Goal: Information Seeking & Learning: Learn about a topic

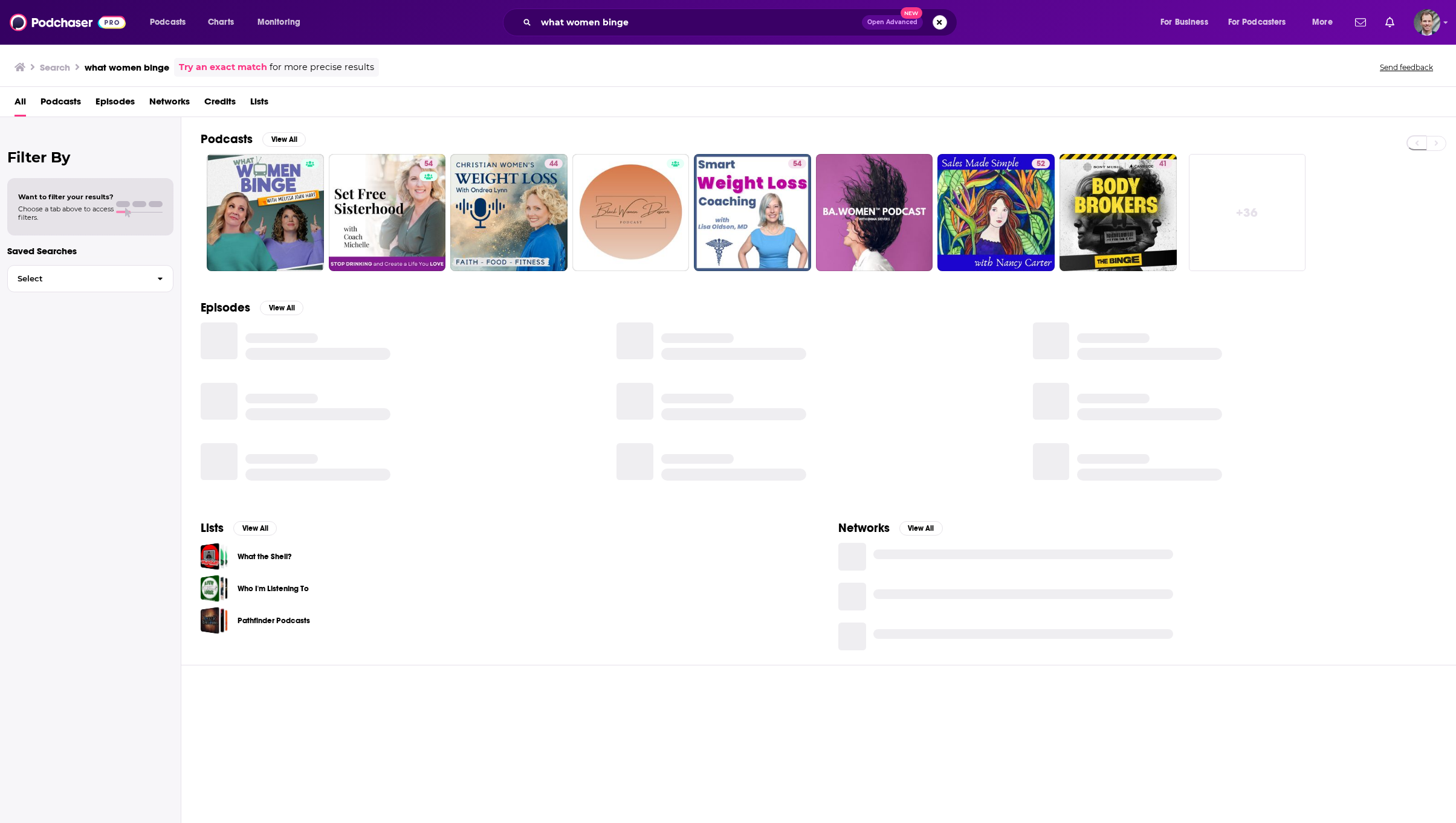
click at [941, 20] on button "Search podcasts, credits, & more..." at bounding box center [939, 22] width 15 height 15
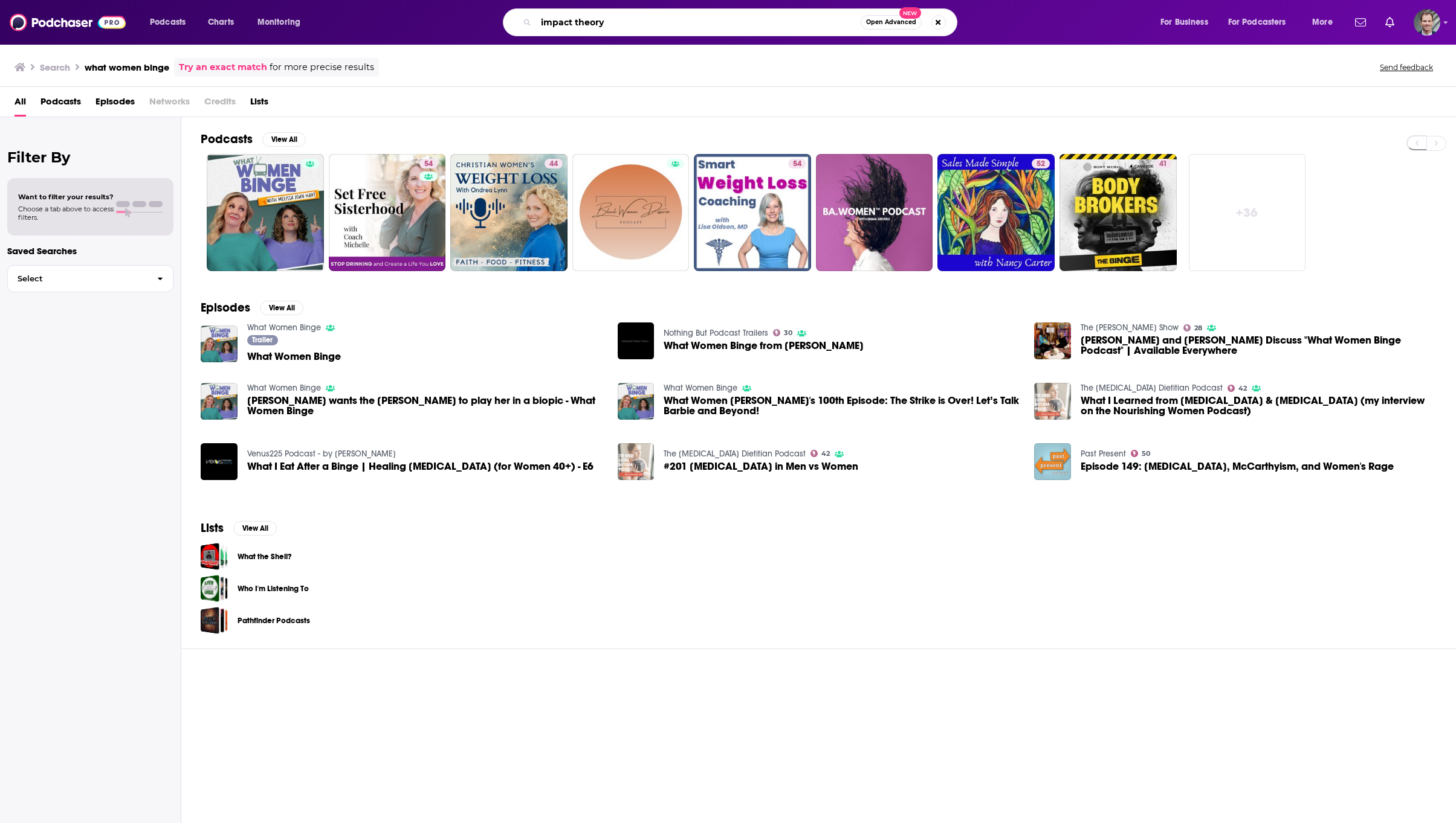
type input "impact theory"
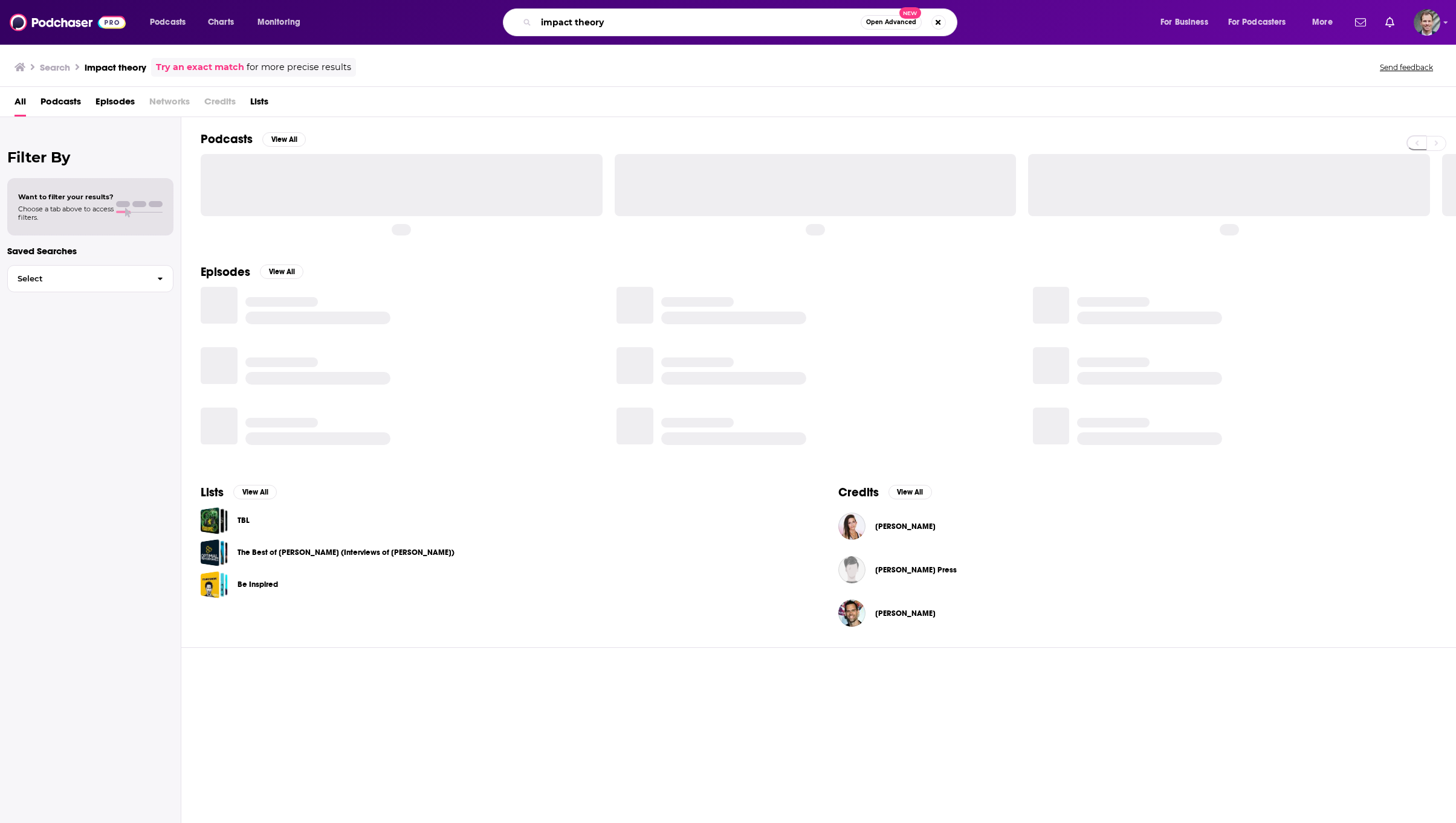
click at [626, 25] on input "impact theory" at bounding box center [698, 22] width 324 height 19
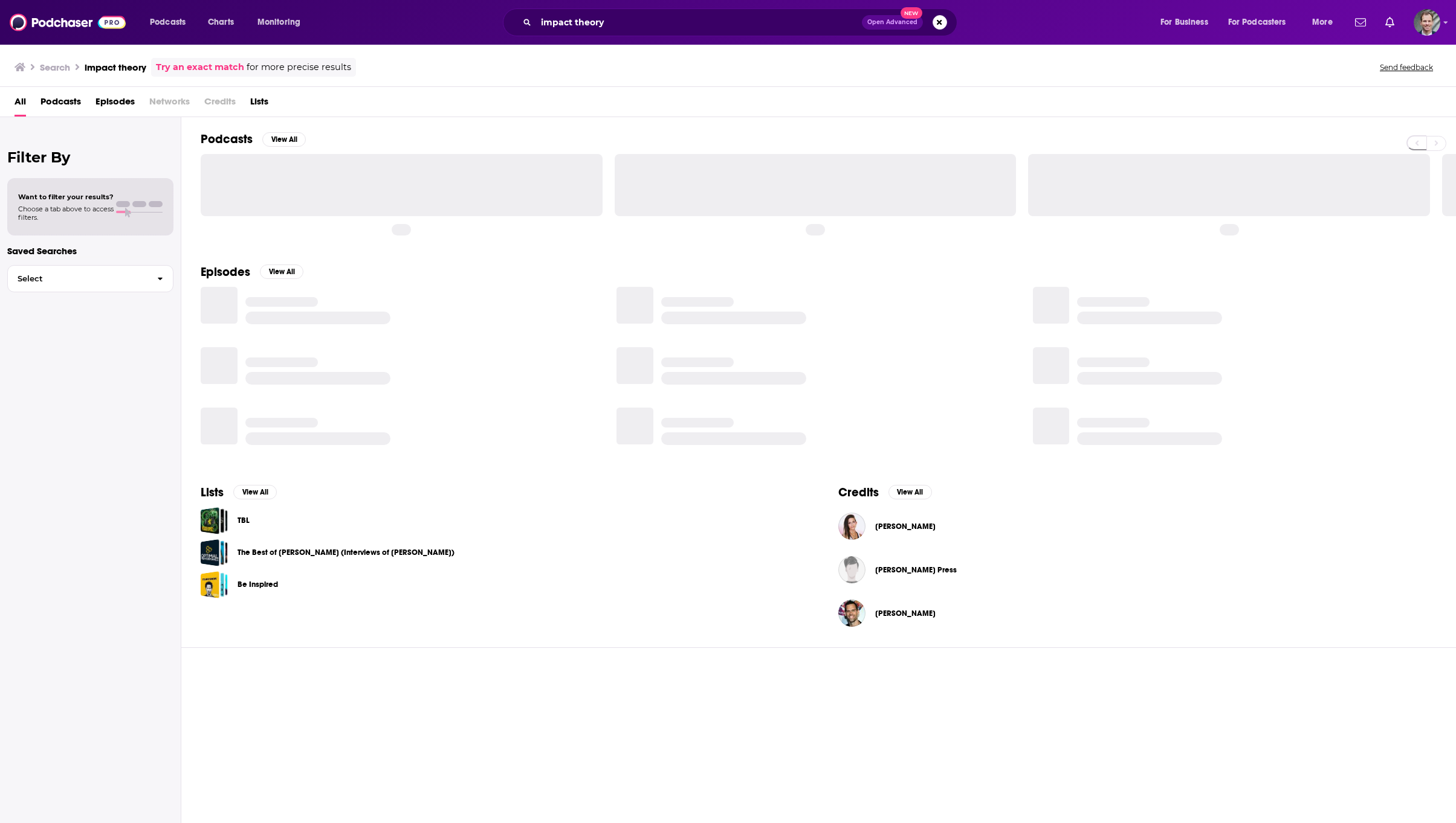
click at [31, 588] on div "Filter By Want to filter your results? Choose a tab above to access filters. Sa…" at bounding box center [91, 528] width 181 height 823
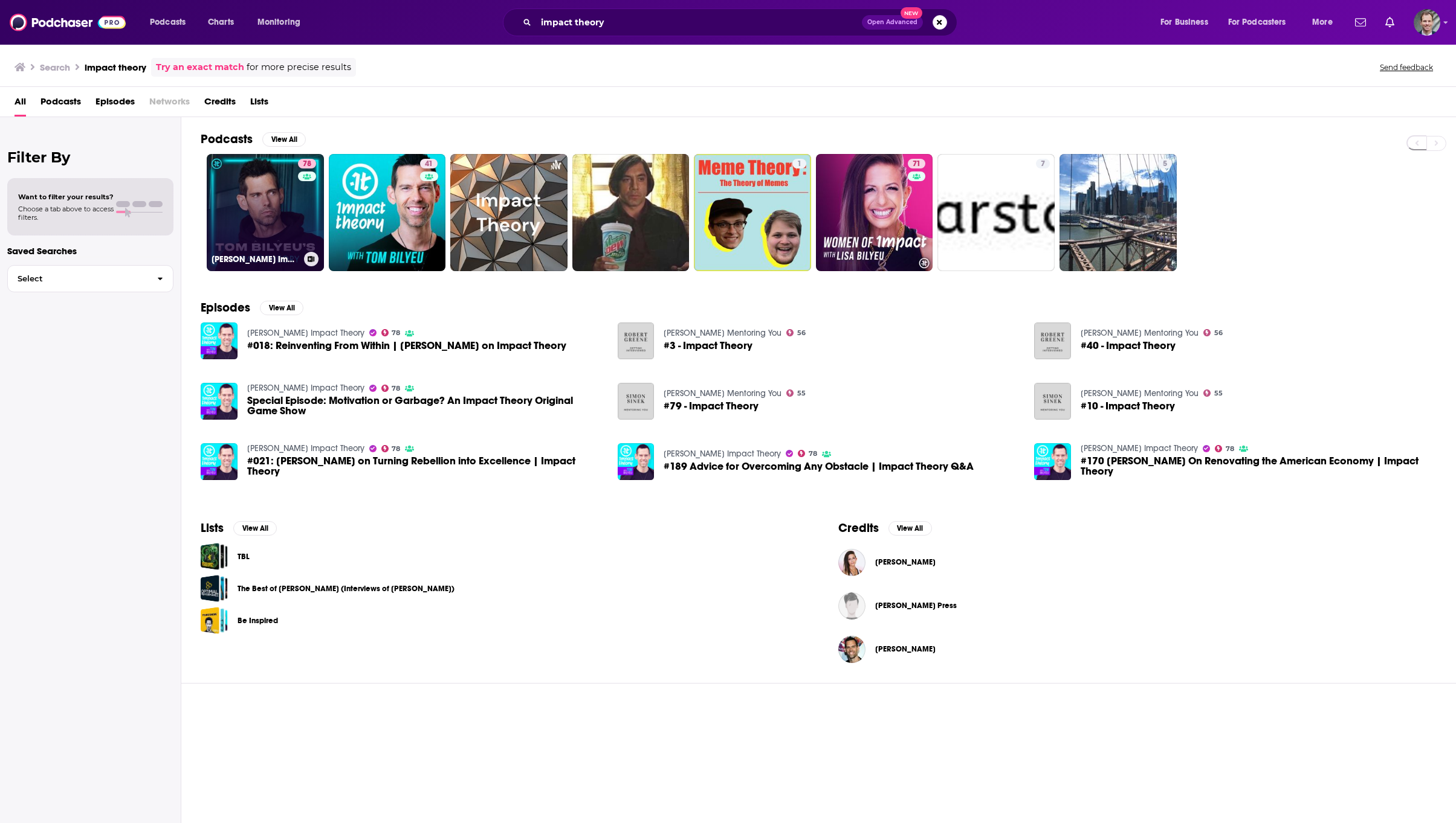
click at [276, 234] on link "78 [PERSON_NAME] Impact Theory" at bounding box center [264, 212] width 117 height 117
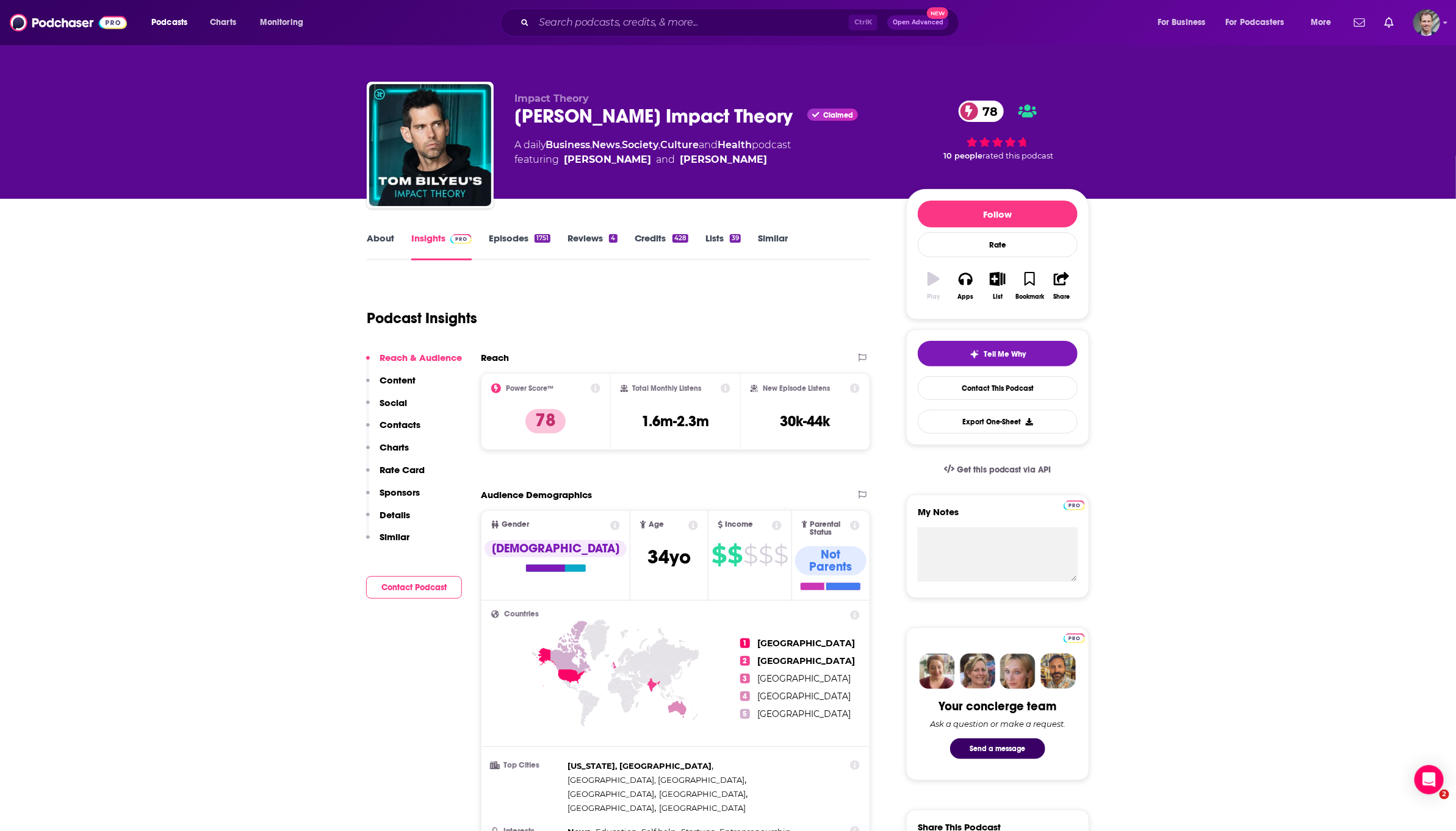
click at [432, 237] on link "Insights" at bounding box center [442, 247] width 60 height 28
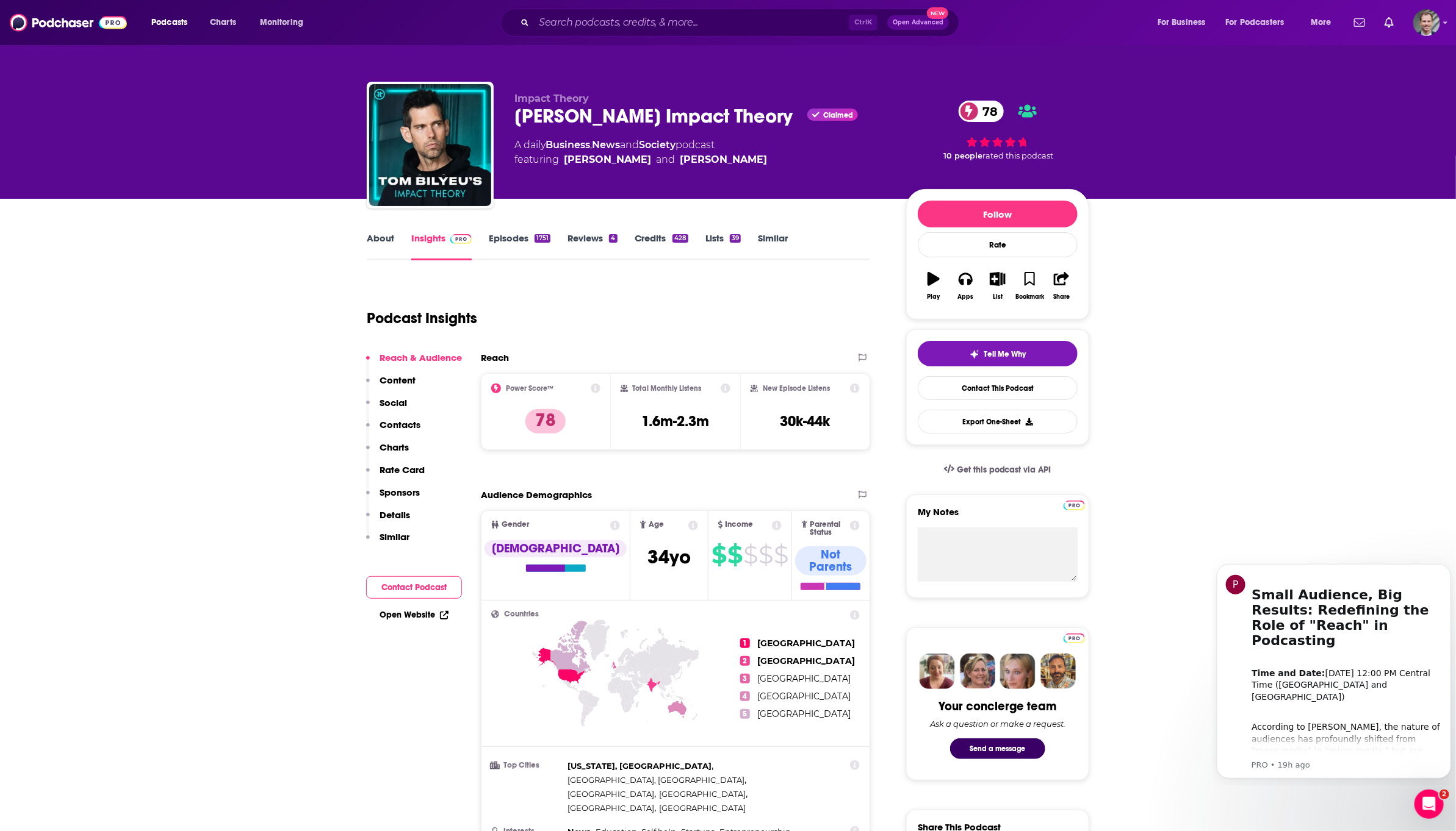
click at [513, 238] on link "Episodes 1751" at bounding box center [519, 247] width 61 height 28
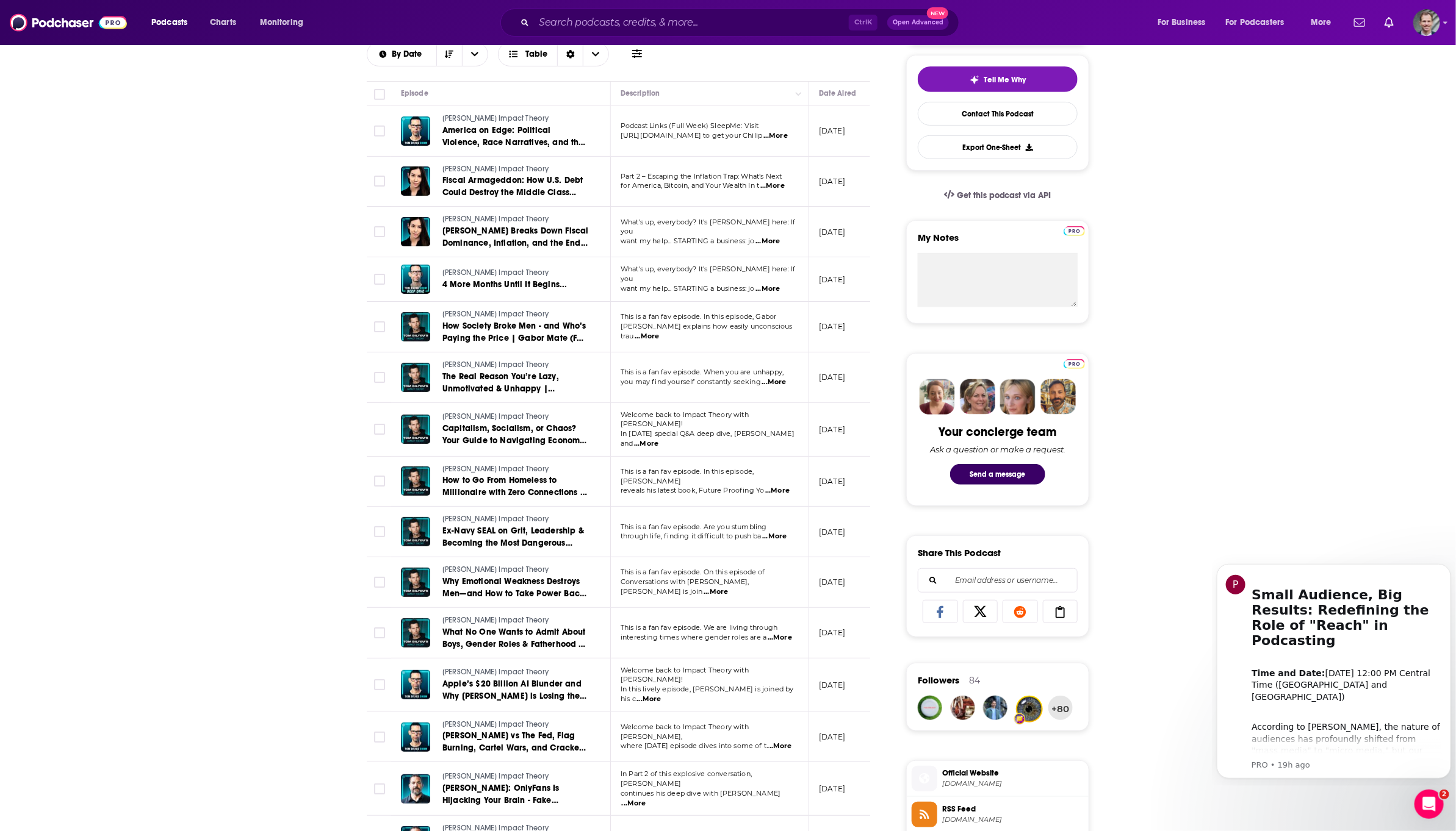
scroll to position [183, 0]
